Goal: Task Accomplishment & Management: Manage account settings

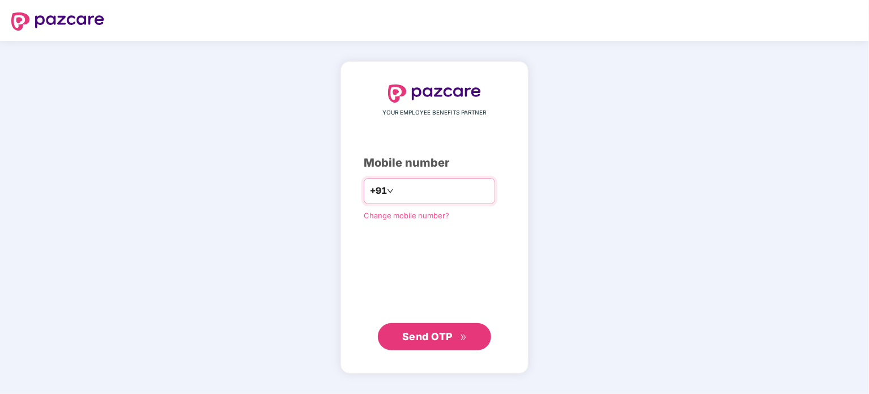
type input "**********"
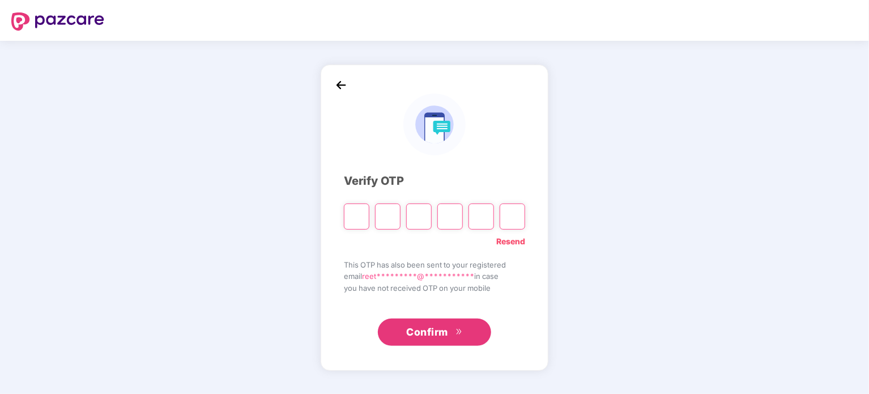
type input "*"
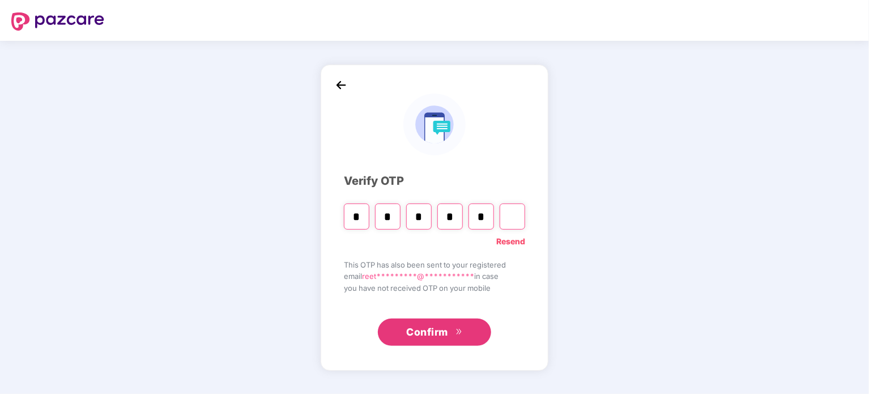
type input "*"
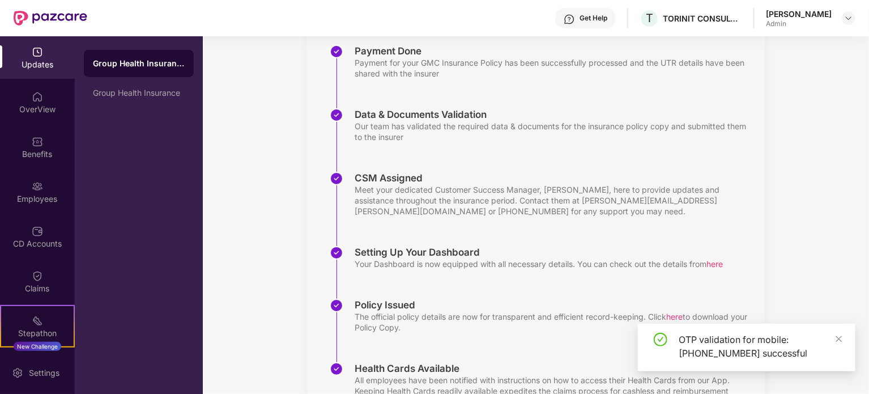
scroll to position [240, 0]
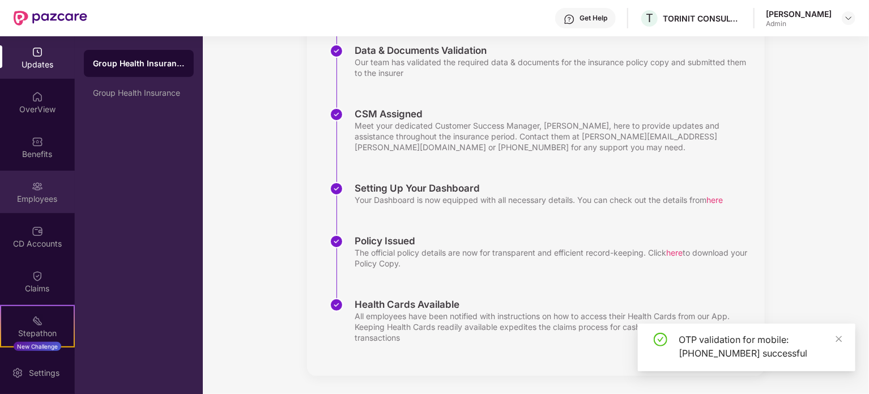
click at [34, 197] on div "Employees" at bounding box center [37, 198] width 75 height 11
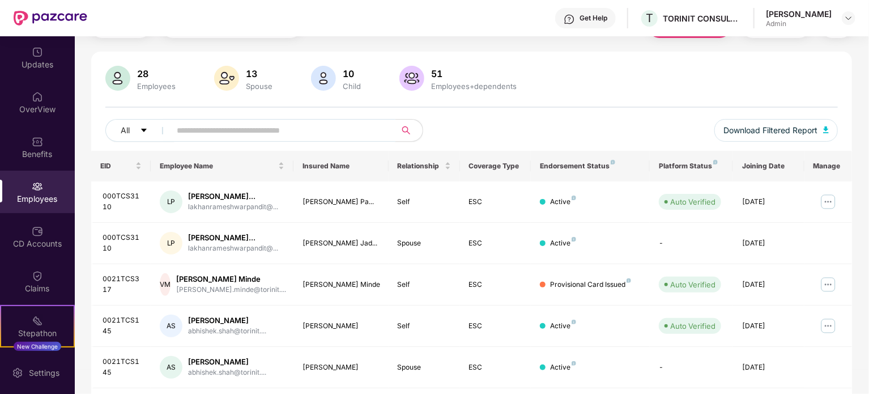
scroll to position [68, 0]
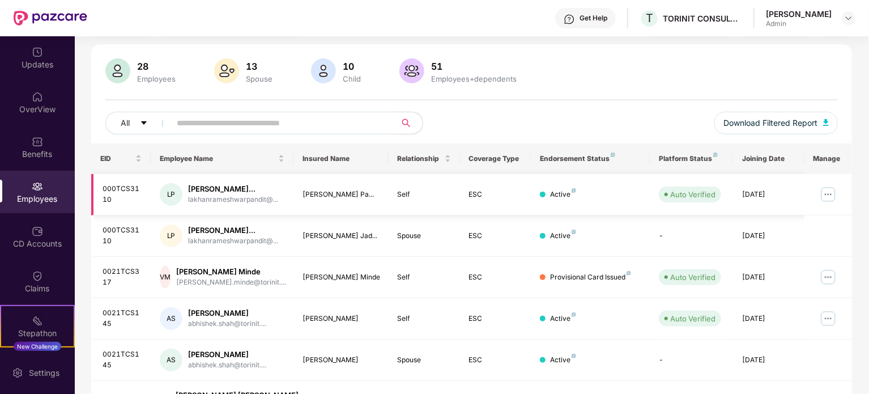
click at [832, 197] on img at bounding box center [828, 194] width 18 height 18
click at [615, 74] on div "28 Employees 13 Spouse 10 Child [DEMOGRAPHIC_DATA] Employees+dependents" at bounding box center [471, 71] width 733 height 27
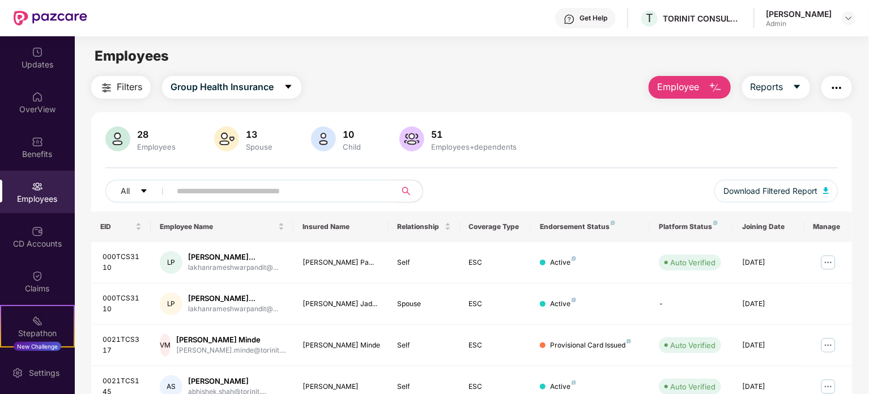
click at [673, 80] on span "Employee" at bounding box center [678, 87] width 42 height 14
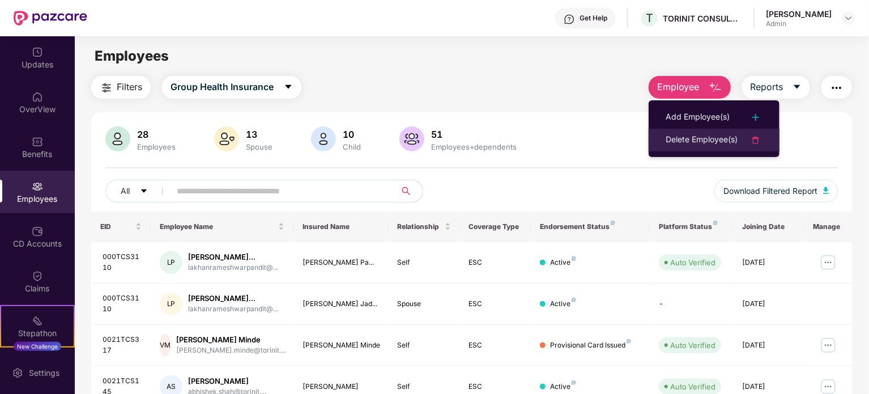
click at [690, 142] on div "Delete Employee(s)" at bounding box center [702, 140] width 72 height 14
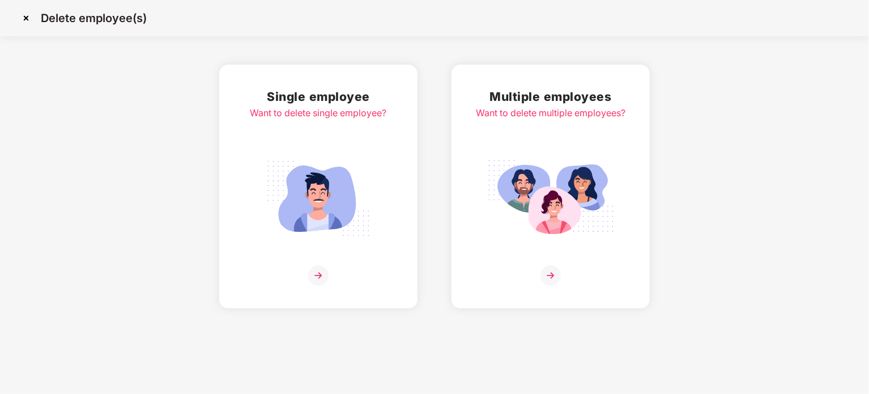
click at [290, 126] on div "Single employee Want to delete single employee?" at bounding box center [318, 186] width 137 height 198
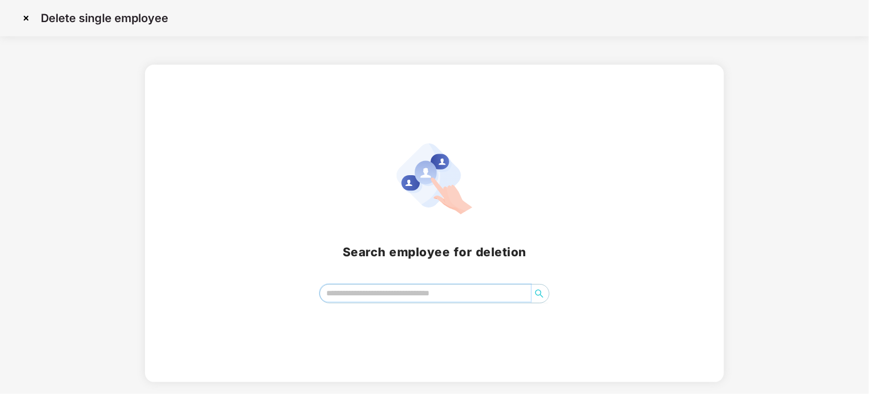
click at [358, 298] on input "search" at bounding box center [425, 292] width 211 height 17
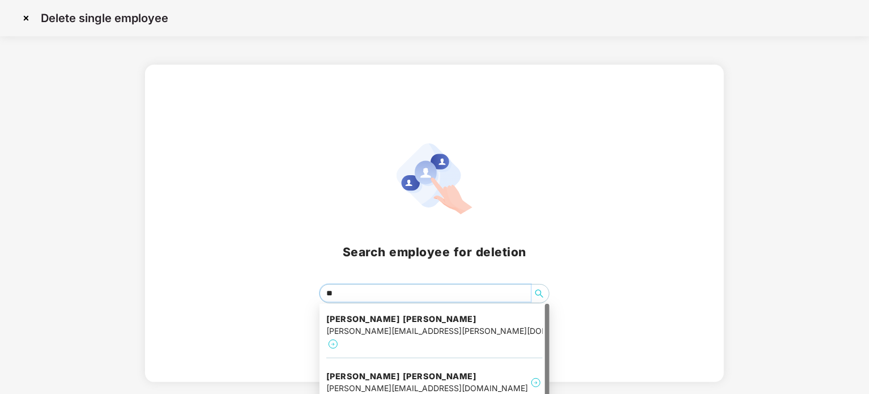
type input "***"
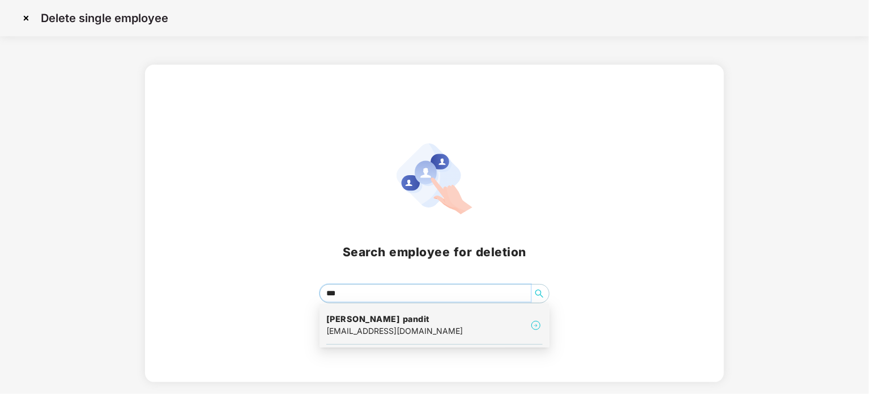
click at [374, 325] on div "[EMAIL_ADDRESS][DOMAIN_NAME]" at bounding box center [394, 331] width 137 height 12
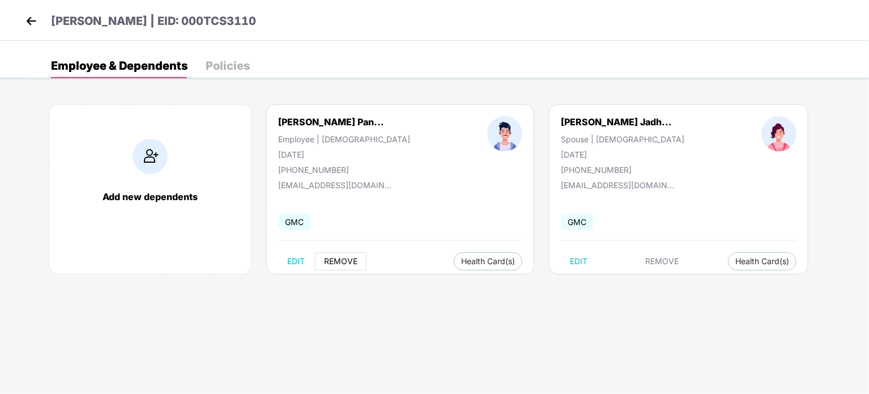
click at [345, 260] on span "REMOVE" at bounding box center [340, 261] width 33 height 9
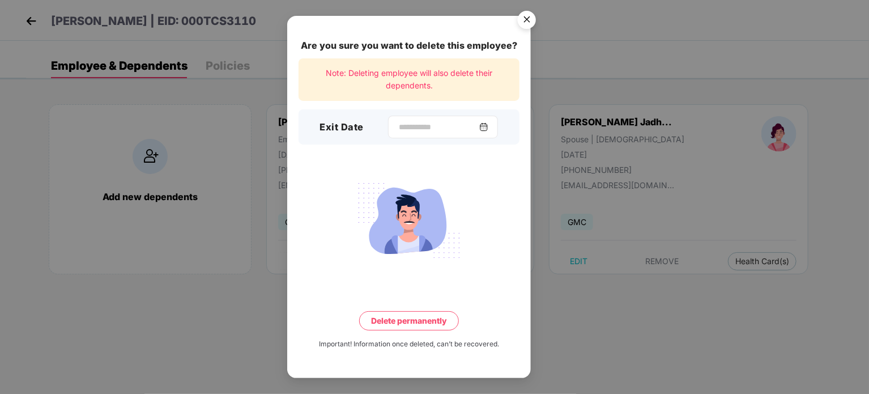
click at [488, 125] on img at bounding box center [483, 126] width 9 height 9
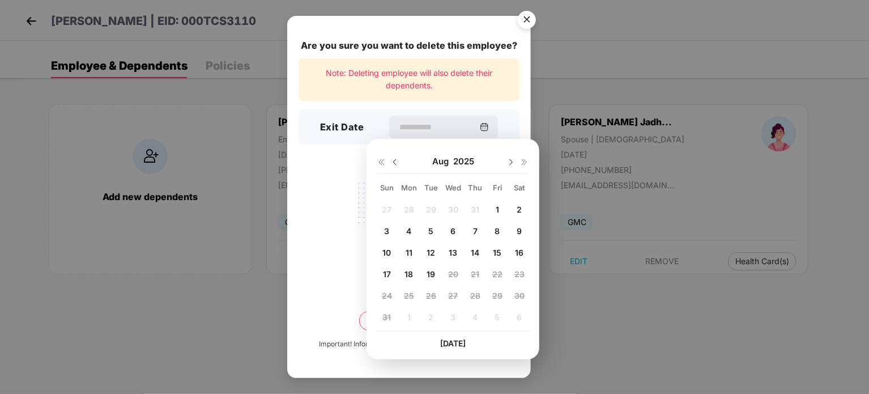
click at [478, 253] on span "14" at bounding box center [475, 253] width 8 height 10
type input "**********"
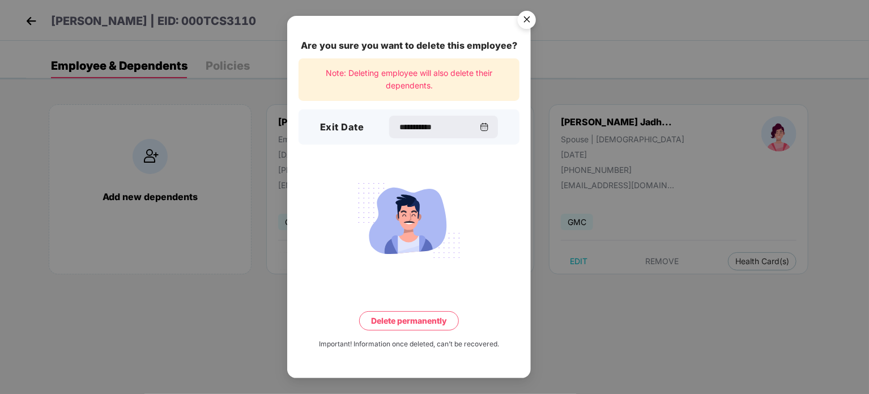
click at [428, 324] on button "Delete permanently" at bounding box center [409, 320] width 100 height 19
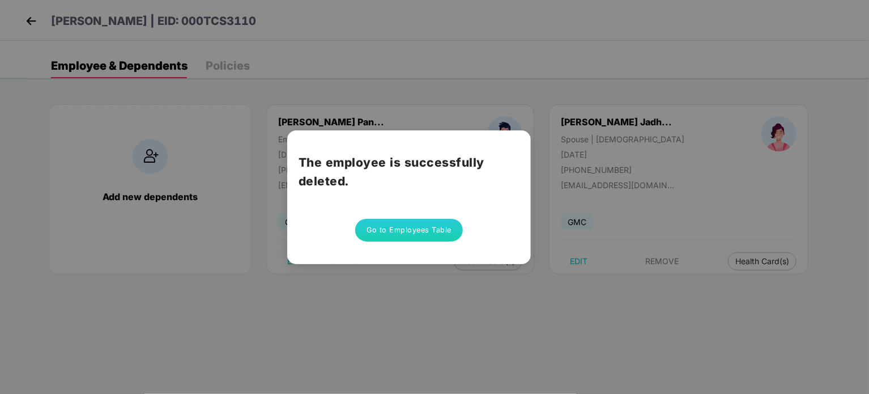
click at [424, 222] on button "Go to Employees Table" at bounding box center [409, 230] width 108 height 23
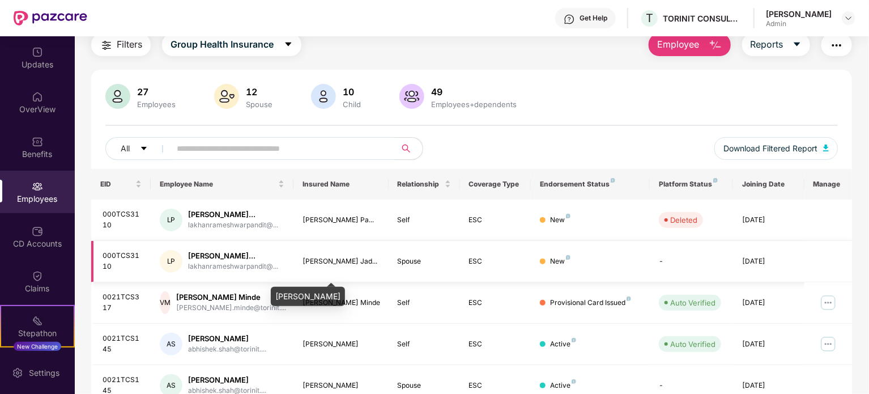
scroll to position [43, 0]
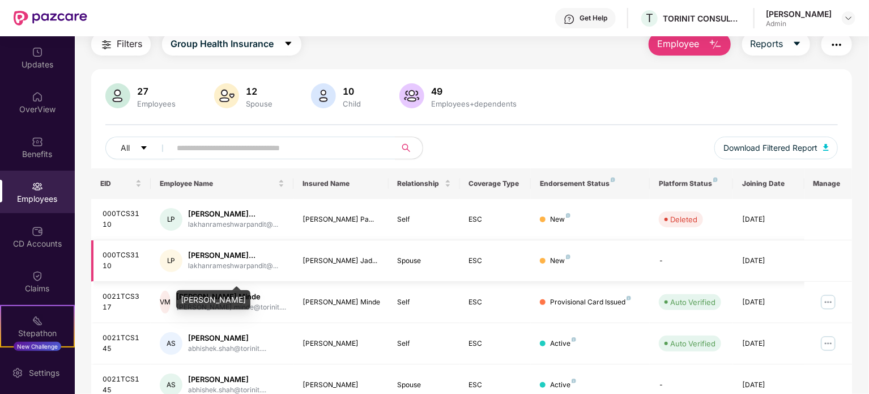
click at [239, 261] on div "[PERSON_NAME]..." at bounding box center [233, 255] width 90 height 11
click at [247, 151] on input "text" at bounding box center [278, 147] width 203 height 17
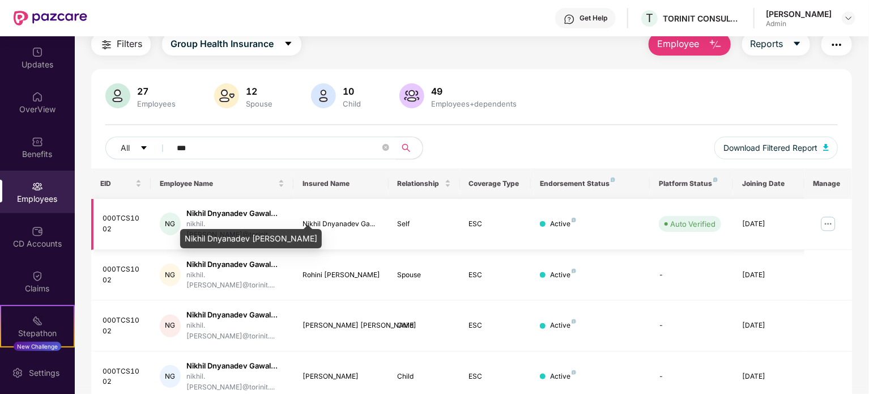
type input "***"
click at [231, 209] on div "Nikhil Dnyanadev Gawal..." at bounding box center [235, 213] width 98 height 11
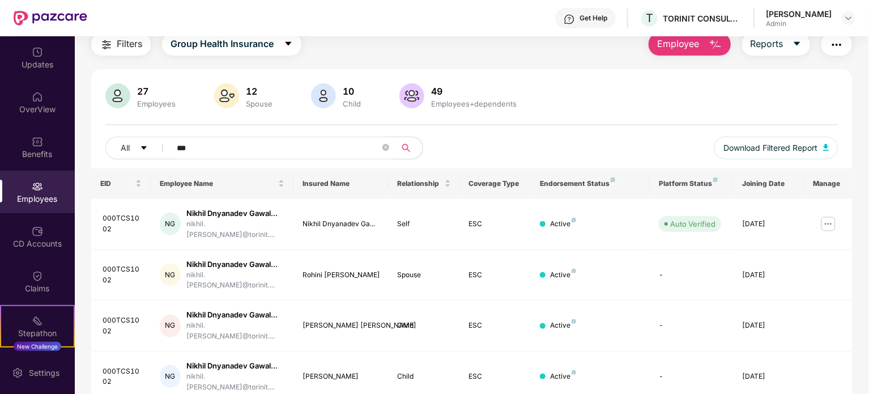
click at [703, 45] on button "Employee" at bounding box center [690, 44] width 82 height 23
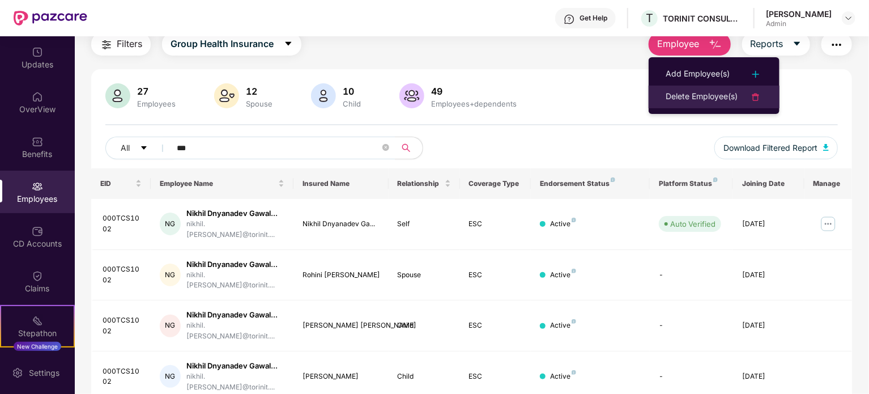
click at [688, 99] on div "Delete Employee(s)" at bounding box center [702, 97] width 72 height 14
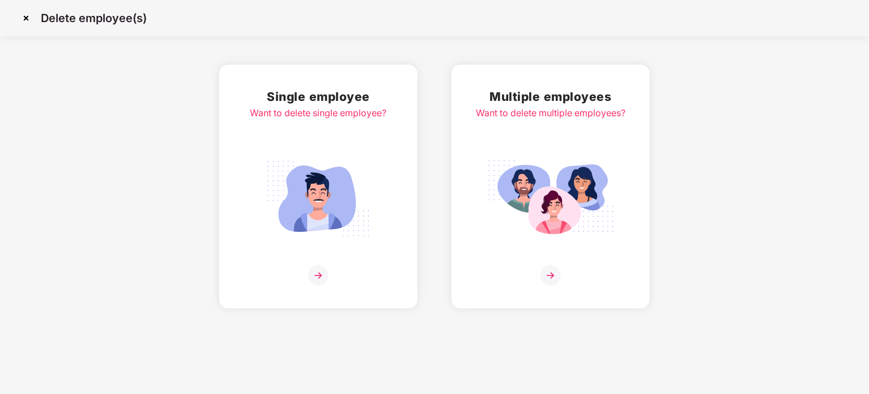
click at [296, 157] on img at bounding box center [318, 198] width 127 height 88
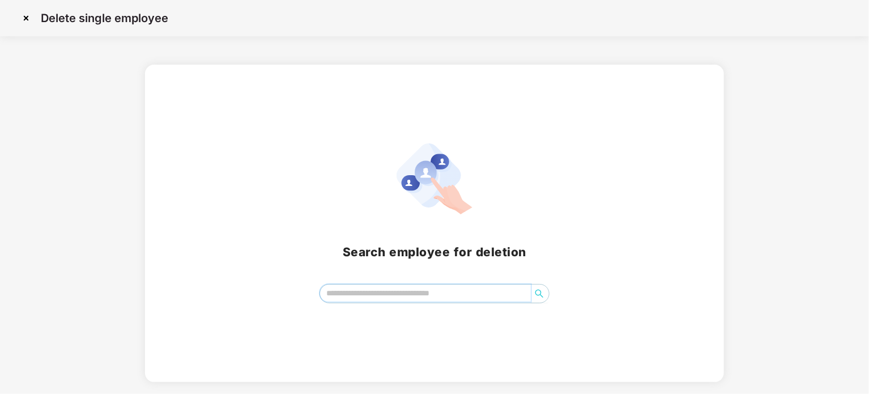
click at [385, 294] on input "search" at bounding box center [425, 292] width 211 height 17
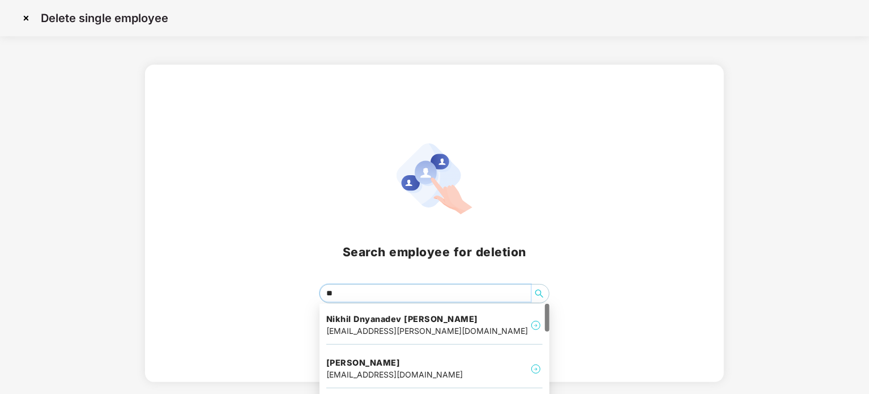
type input "***"
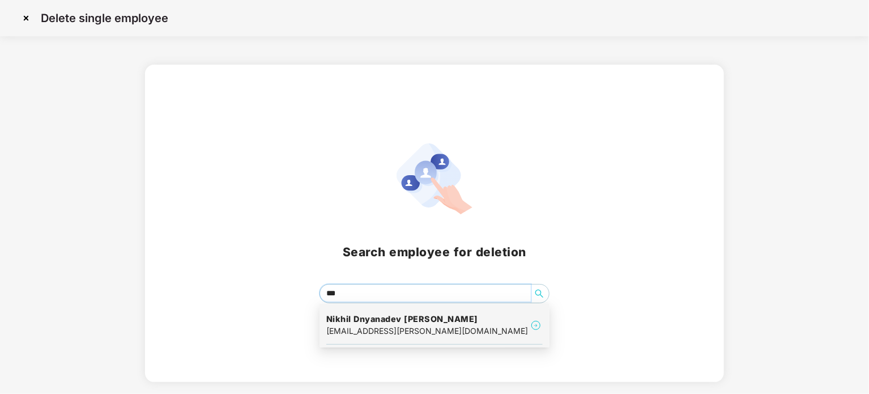
click at [385, 314] on h4 "Nikhil Dnyanadev [PERSON_NAME]" at bounding box center [427, 318] width 202 height 11
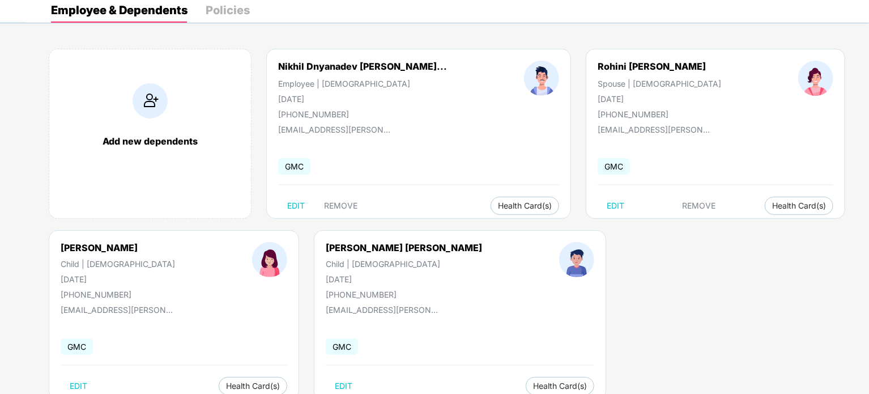
scroll to position [90, 0]
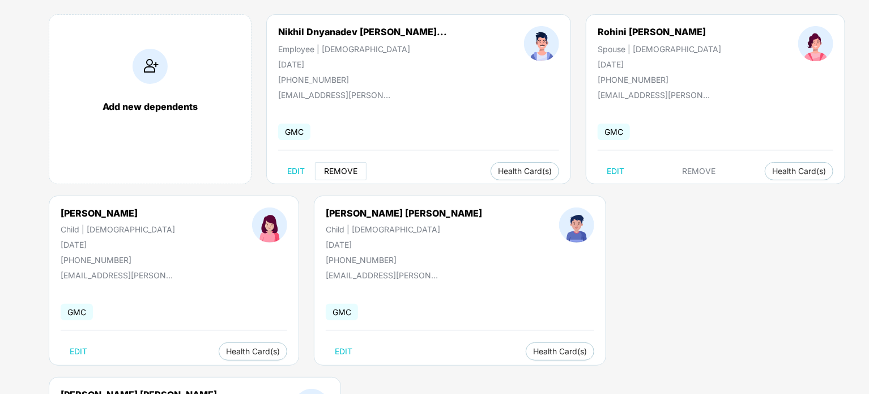
click at [352, 172] on span "REMOVE" at bounding box center [340, 171] width 33 height 9
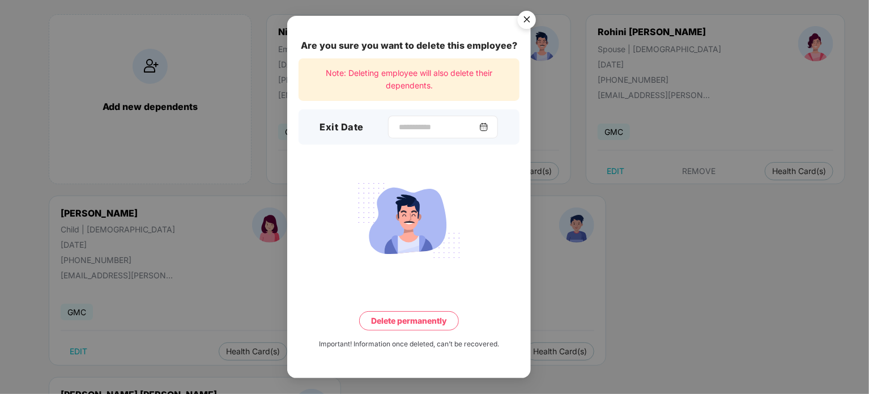
click at [488, 125] on img at bounding box center [483, 126] width 9 height 9
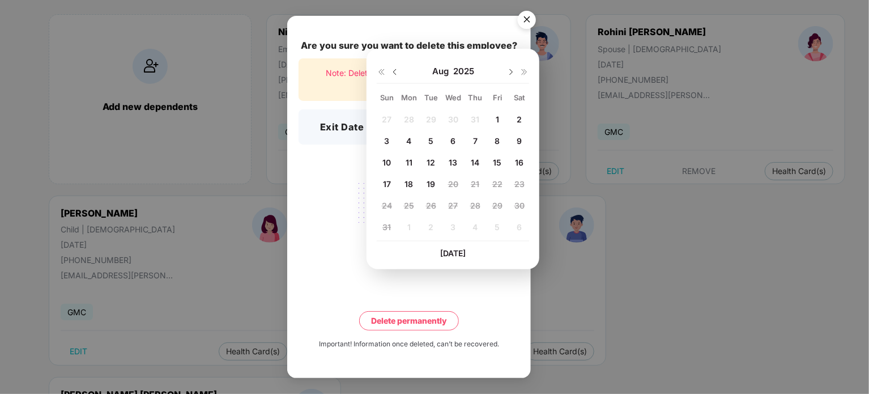
click at [478, 164] on span "14" at bounding box center [475, 163] width 8 height 10
type input "**********"
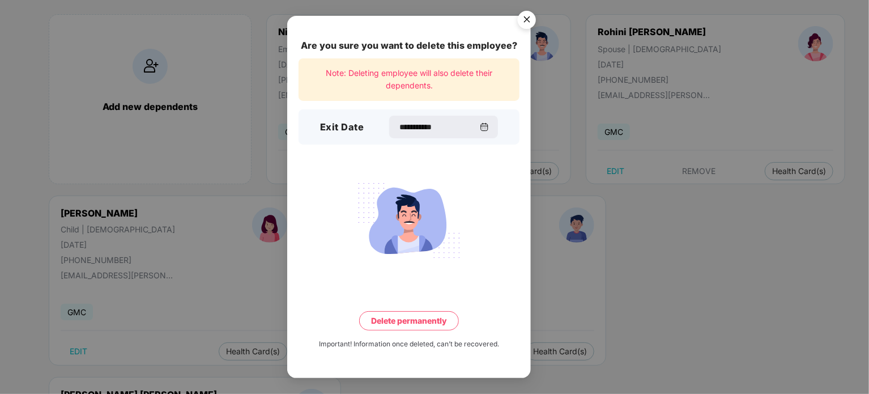
click at [397, 316] on button "Delete permanently" at bounding box center [409, 320] width 100 height 19
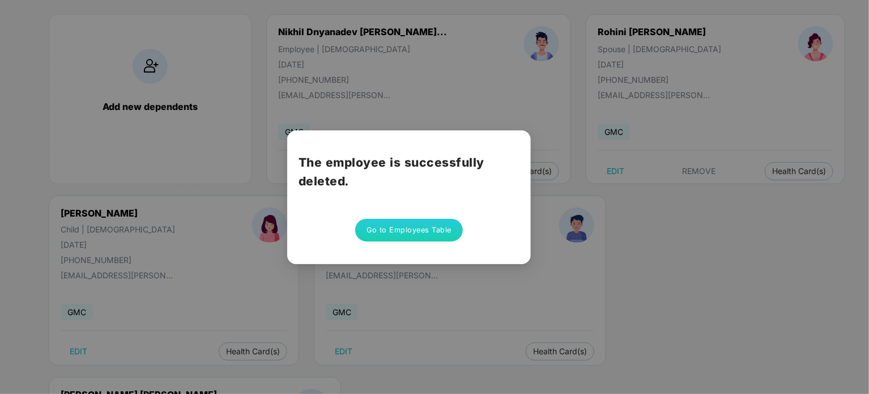
click at [405, 222] on button "Go to Employees Table" at bounding box center [409, 230] width 108 height 23
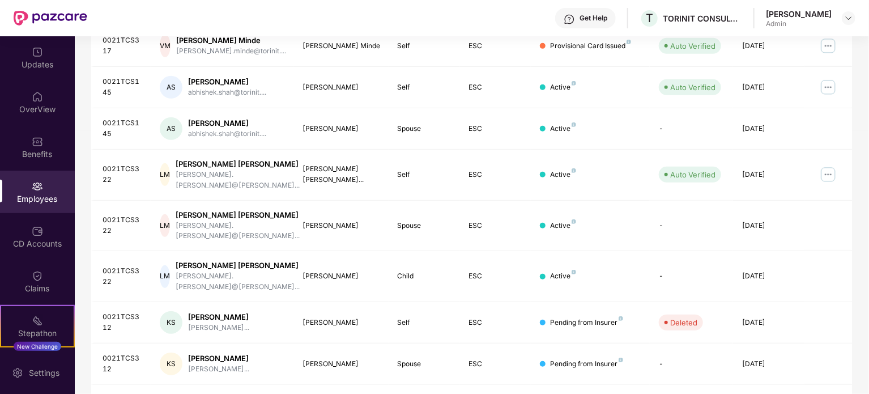
scroll to position [320, 0]
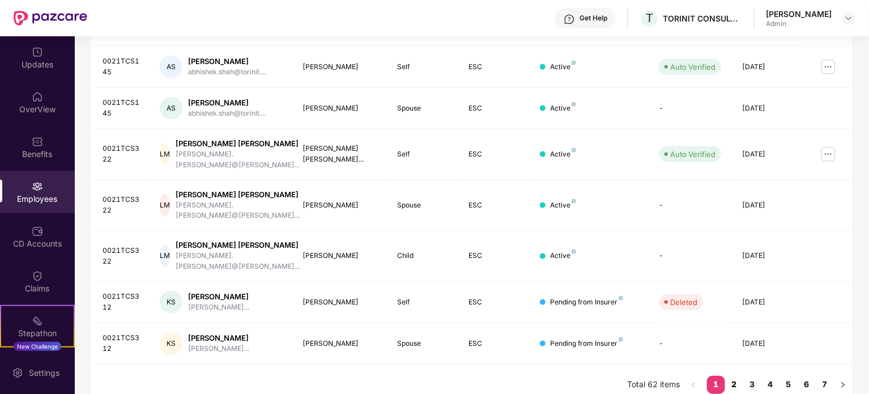
click at [735, 376] on link "2" at bounding box center [734, 384] width 18 height 17
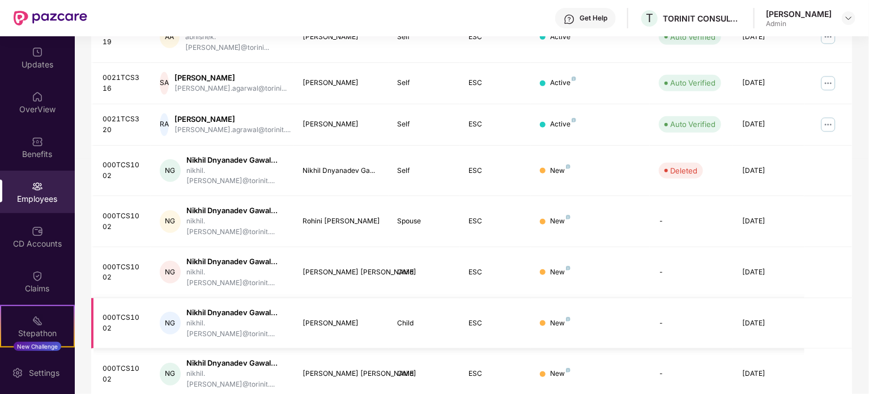
scroll to position [301, 0]
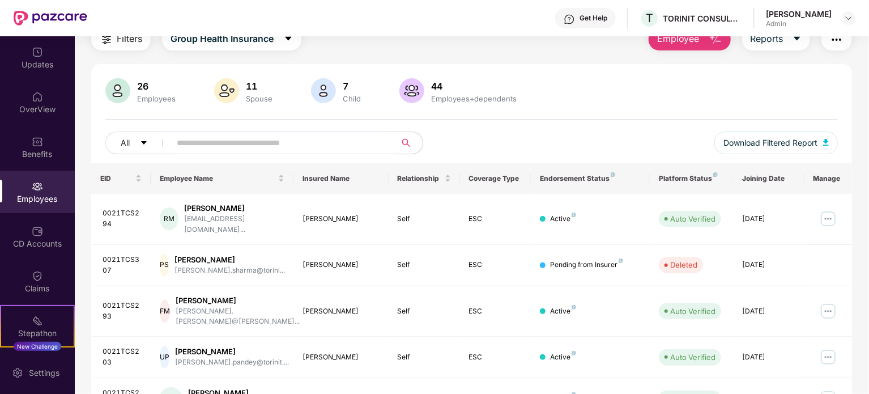
scroll to position [0, 0]
